Goal: Task Accomplishment & Management: Use online tool/utility

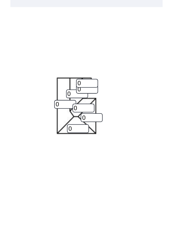
scroll to position [234, 0]
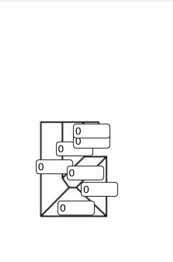
click at [99, 82] on input "0" at bounding box center [105, 84] width 12 height 5
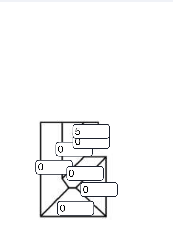
type input "5"
click at [99, 85] on input "0" at bounding box center [105, 87] width 12 height 5
type input "5"
click at [93, 88] on input "0" at bounding box center [99, 90] width 12 height 5
type input "5"
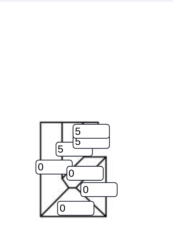
click at [86, 93] on input "0" at bounding box center [92, 95] width 12 height 5
type input "5"
click at [97, 96] on input "0" at bounding box center [103, 98] width 12 height 5
type input "5"
click at [101, 101] on input "0" at bounding box center [107, 103] width 12 height 5
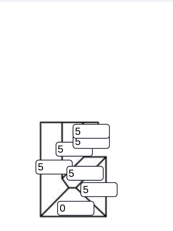
type input "5"
click at [93, 107] on input "0" at bounding box center [99, 109] width 12 height 5
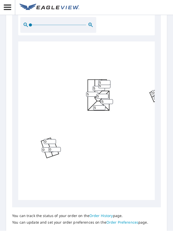
scroll to position [1, 0]
type input "5"
click at [51, 139] on input "0" at bounding box center [50, 141] width 12 height 5
type input "2"
type input "5"
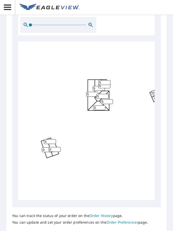
click at [57, 147] on input "0" at bounding box center [55, 149] width 12 height 5
type input "5"
click at [46, 148] on input "0" at bounding box center [48, 150] width 12 height 5
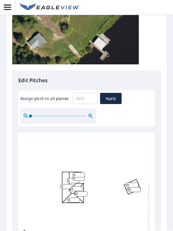
scroll to position [143, 0]
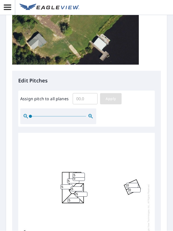
type input "5"
click at [116, 98] on span "Apply" at bounding box center [110, 99] width 13 height 6
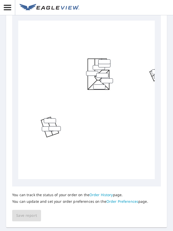
scroll to position [255, 0]
click at [103, 59] on input "number" at bounding box center [105, 61] width 12 height 5
type input "5"
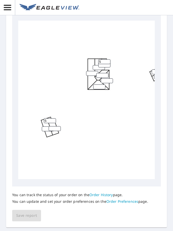
click at [100, 63] on input "number" at bounding box center [105, 65] width 12 height 5
click at [107, 63] on input "number" at bounding box center [105, 65] width 12 height 5
type input "5"
click at [96, 65] on input "number" at bounding box center [99, 67] width 12 height 5
type input "5"
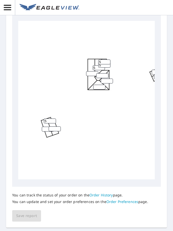
click at [93, 71] on input "number" at bounding box center [92, 73] width 12 height 5
type input "5"
click at [105, 73] on input "number" at bounding box center [103, 75] width 12 height 5
type input "5"
click at [111, 78] on input "number" at bounding box center [107, 80] width 12 height 5
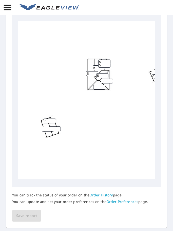
type input "5"
click at [101, 85] on input "number" at bounding box center [99, 87] width 12 height 5
type input "5"
click at [53, 118] on input "5" at bounding box center [50, 120] width 12 height 5
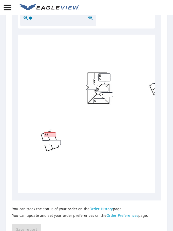
type input "5"
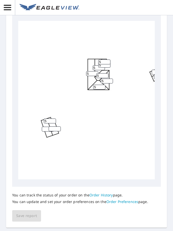
click at [59, 126] on input "number" at bounding box center [55, 128] width 12 height 5
type input "5"
click at [46, 126] on input "number" at bounding box center [48, 128] width 12 height 5
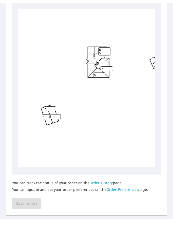
scroll to position [0, 0]
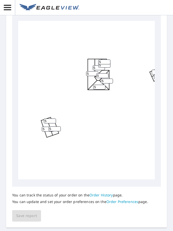
type input "5"
click at [121, 142] on div "5 5 5 5 5 5 5 5 5 5" at bounding box center [99, 100] width 163 height 160
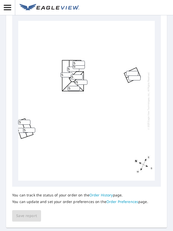
scroll to position [0, 26]
click at [134, 71] on input "number" at bounding box center [132, 73] width 12 height 5
type input "0"
click at [138, 76] on input "number" at bounding box center [135, 77] width 12 height 5
type input "0"
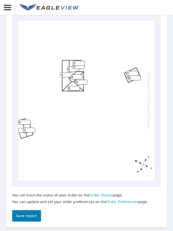
click at [30, 212] on span "Save report" at bounding box center [26, 215] width 21 height 6
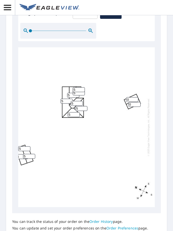
scroll to position [249, 0]
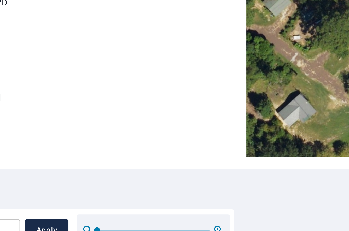
scroll to position [72, 0]
